Goal: Information Seeking & Learning: Learn about a topic

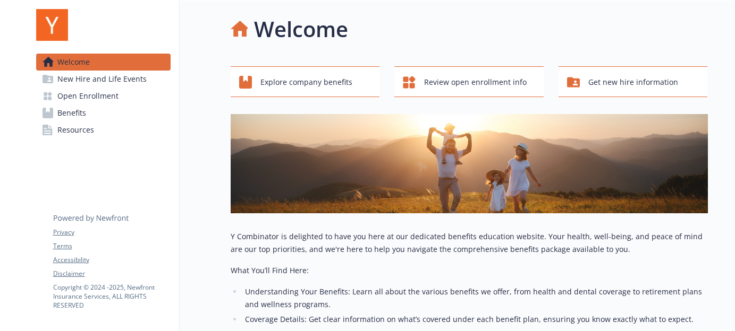
scroll to position [2, 0]
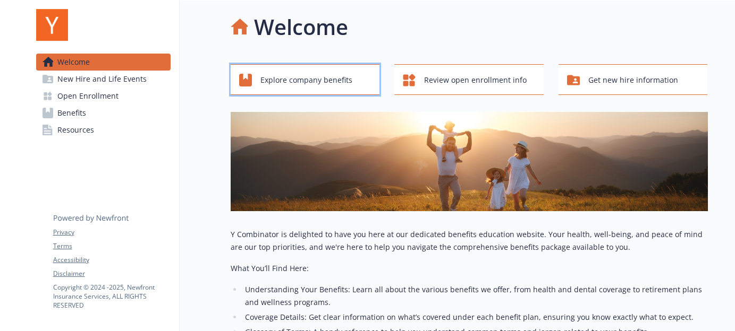
click at [337, 93] on button "Explore company benefits" at bounding box center [305, 79] width 149 height 31
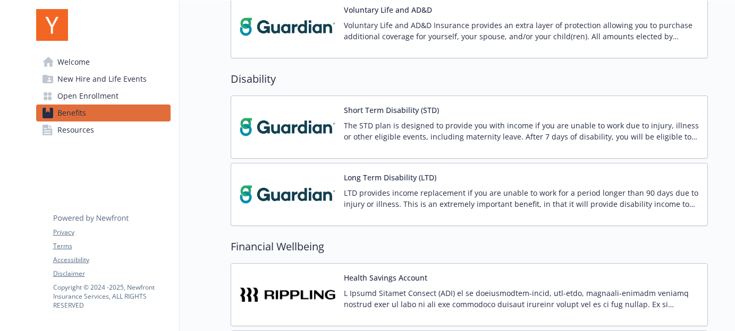
click at [131, 59] on link "Welcome" at bounding box center [103, 62] width 134 height 17
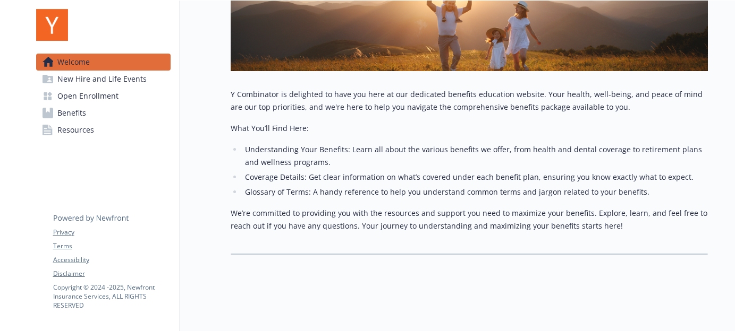
scroll to position [150, 0]
click at [86, 131] on span "Resources" at bounding box center [75, 130] width 37 height 17
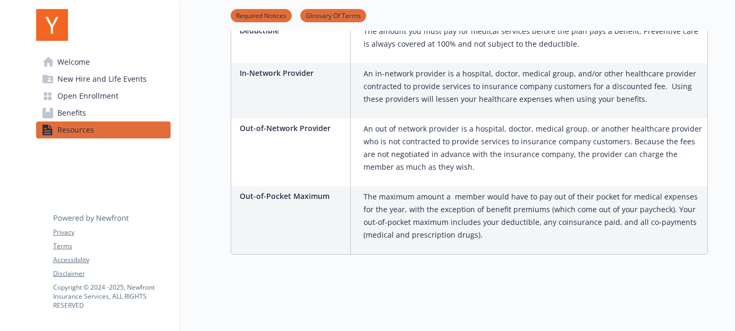
scroll to position [606, 0]
click at [105, 116] on link "Benefits" at bounding box center [103, 113] width 134 height 17
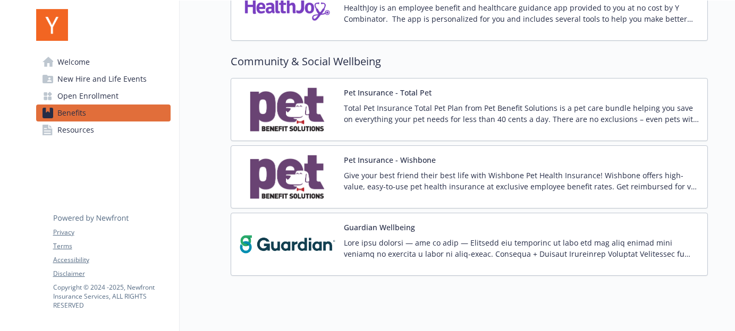
scroll to position [1614, 0]
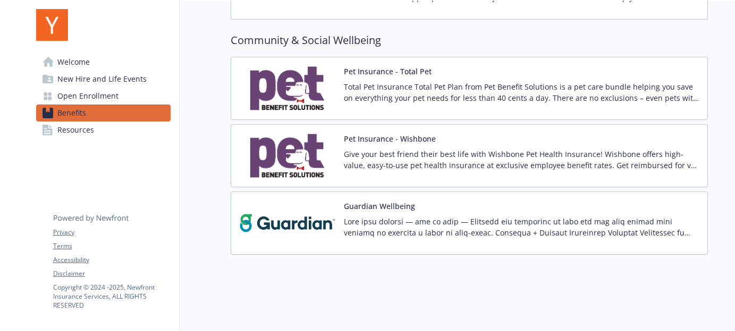
click at [90, 105] on link "Benefits" at bounding box center [103, 113] width 134 height 17
click at [93, 95] on span "Open Enrollment" at bounding box center [87, 96] width 61 height 17
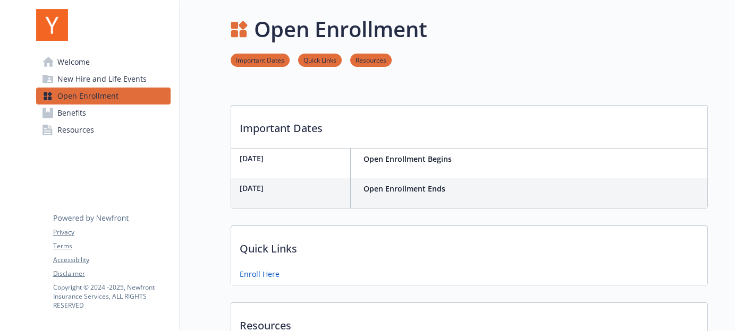
click at [114, 76] on span "New Hire and Life Events" at bounding box center [101, 79] width 89 height 17
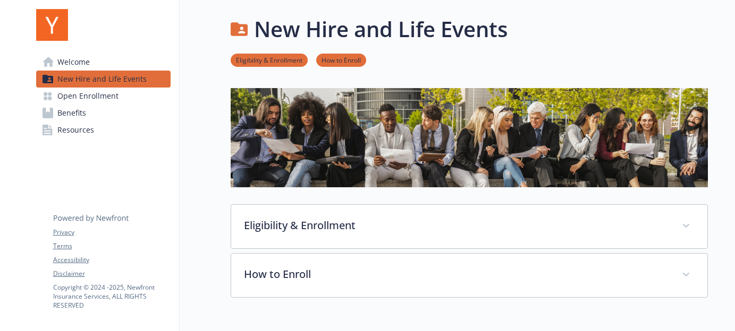
click at [86, 64] on span "Welcome" at bounding box center [73, 62] width 32 height 17
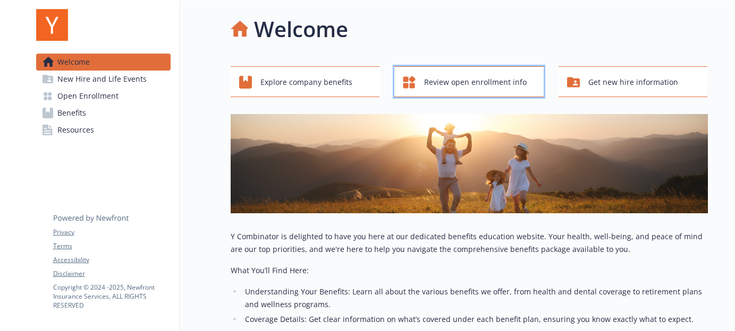
click at [445, 75] on span "Review open enrollment info" at bounding box center [475, 82] width 103 height 20
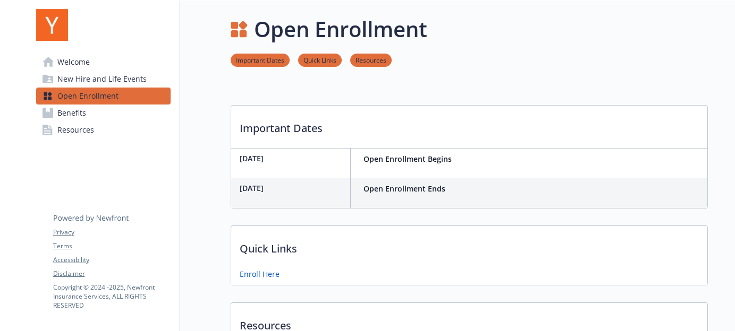
scroll to position [131, 0]
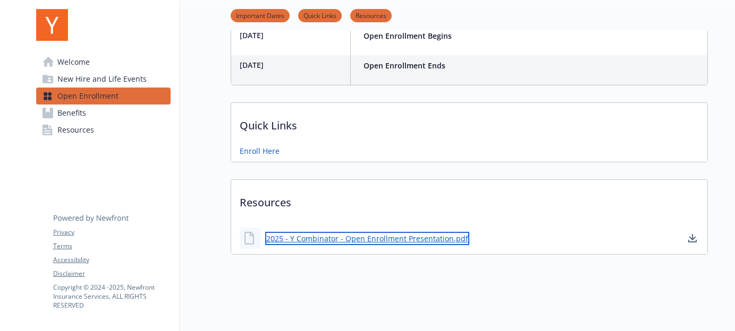
click at [317, 232] on link "2025 - Y Combinator - Open Enrollment Presentation.pdf" at bounding box center [367, 238] width 204 height 13
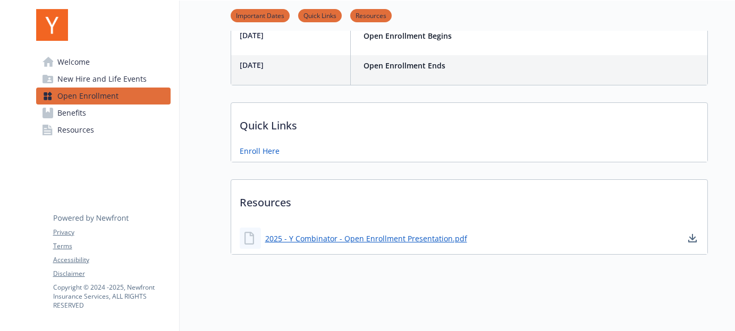
scroll to position [0, 0]
